Goal: Task Accomplishment & Management: Manage account settings

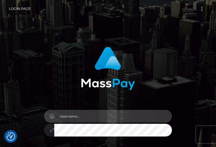
click at [79, 116] on input "text" at bounding box center [113, 116] width 118 height 13
type input "[EMAIL_ADDRESS][DOMAIN_NAME]"
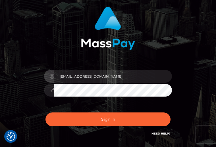
scroll to position [45, 0]
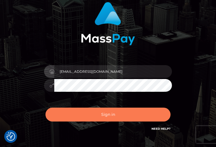
click at [111, 114] on button "Sign in" at bounding box center [107, 115] width 125 height 14
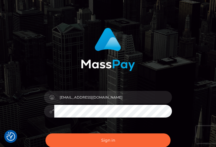
scroll to position [39, 0]
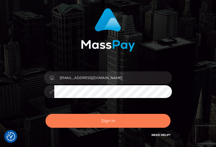
click at [118, 120] on button "Sign in" at bounding box center [107, 121] width 125 height 14
click at [105, 127] on button "Sign in" at bounding box center [107, 121] width 125 height 14
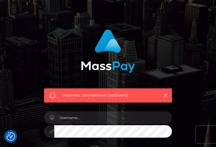
scroll to position [26, 0]
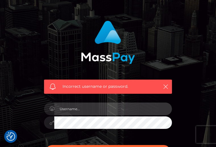
click at [87, 110] on input "text" at bounding box center [113, 109] width 118 height 13
type input "A"
type input "[EMAIL_ADDRESS][DOMAIN_NAME]"
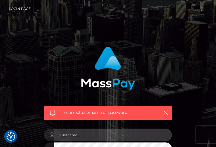
click at [90, 132] on input "text" at bounding box center [113, 135] width 118 height 13
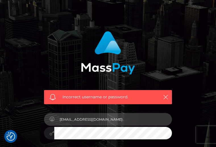
scroll to position [18, 0]
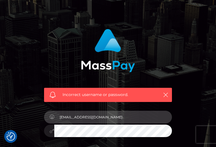
type input "[EMAIL_ADDRESS][DOMAIN_NAME]"
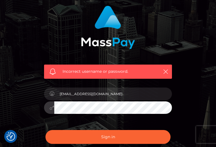
scroll to position [41, 0]
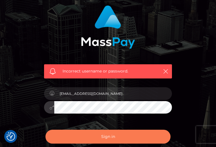
click at [115, 138] on button "Sign in" at bounding box center [107, 137] width 125 height 14
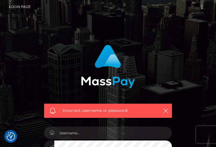
scroll to position [3, 0]
